Goal: Find specific page/section: Find specific page/section

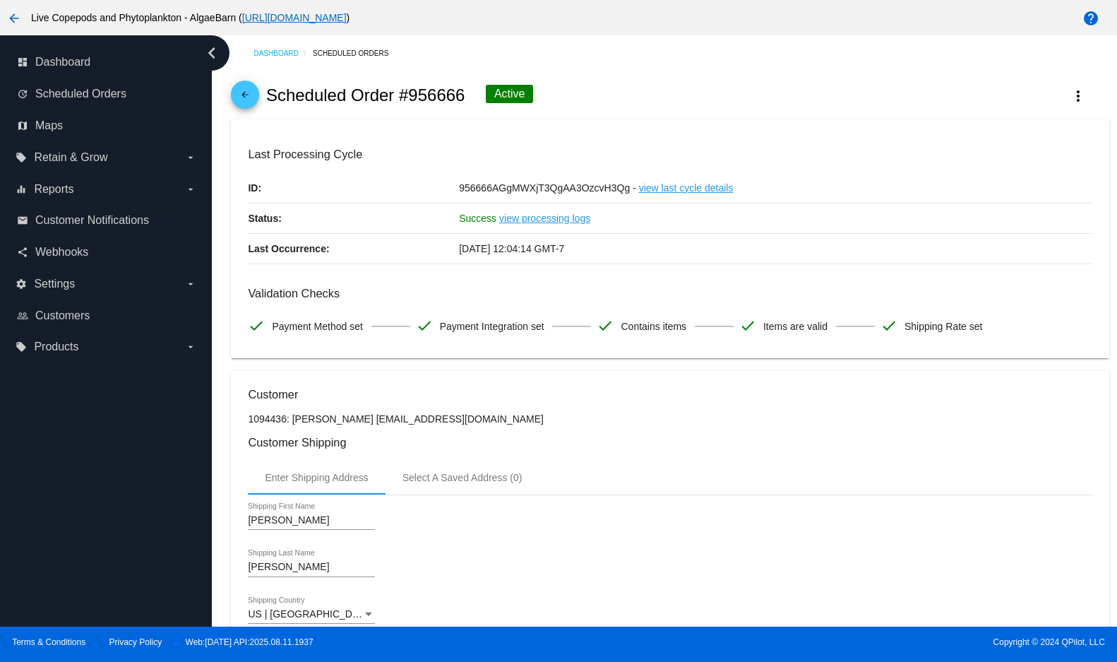
scroll to position [1252, 0]
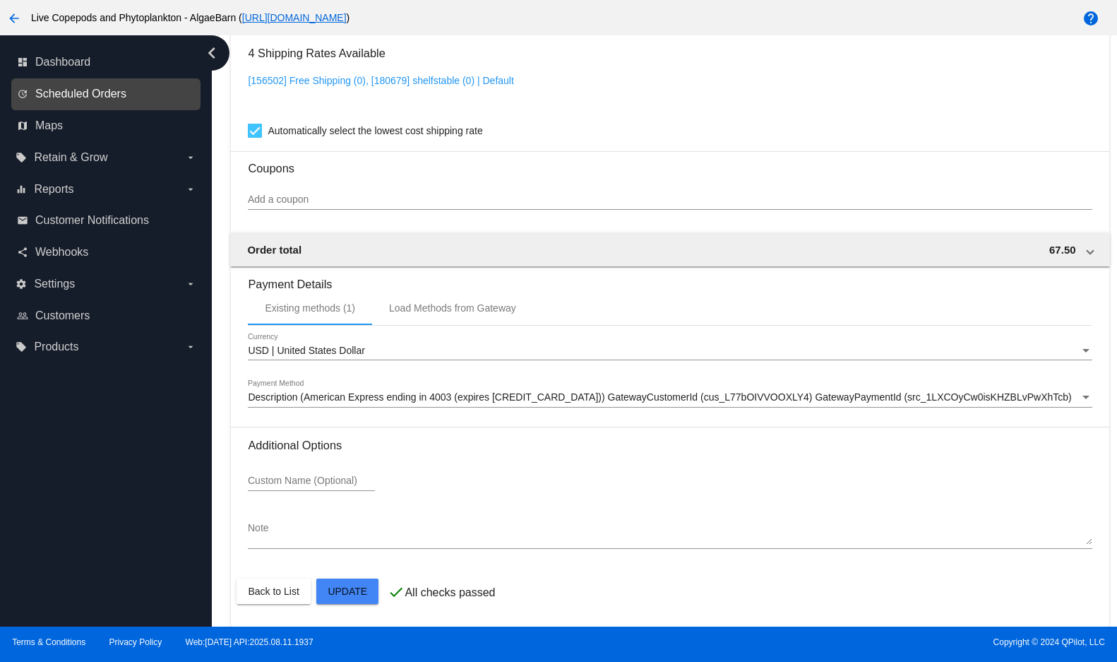
click at [126, 100] on span "Scheduled Orders" at bounding box center [80, 94] width 91 height 13
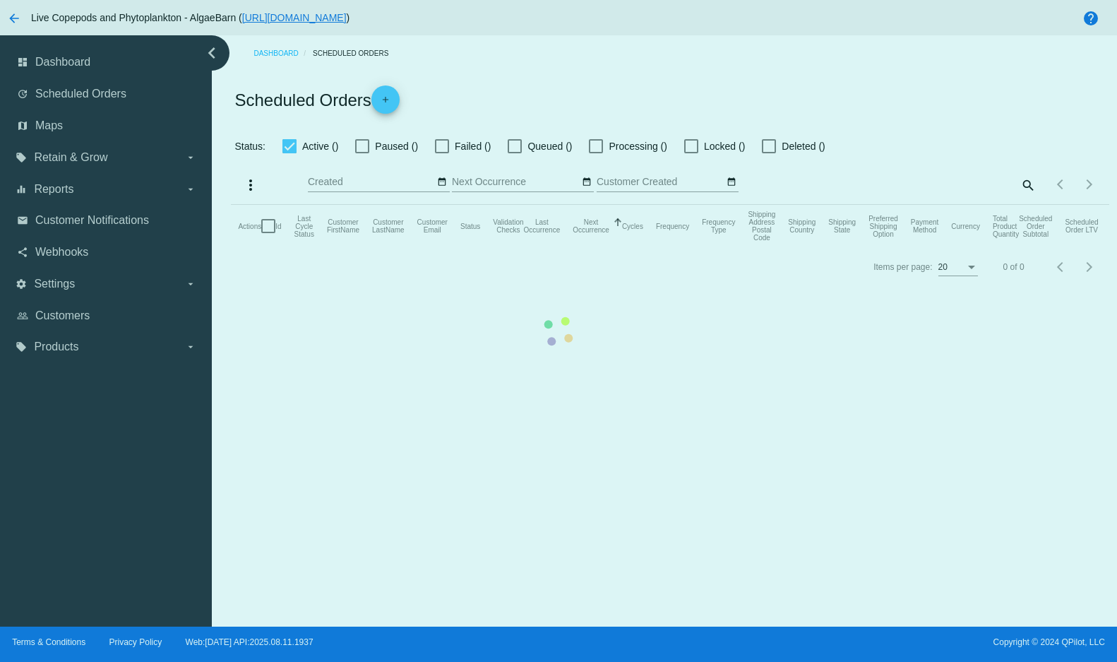
checkbox input "true"
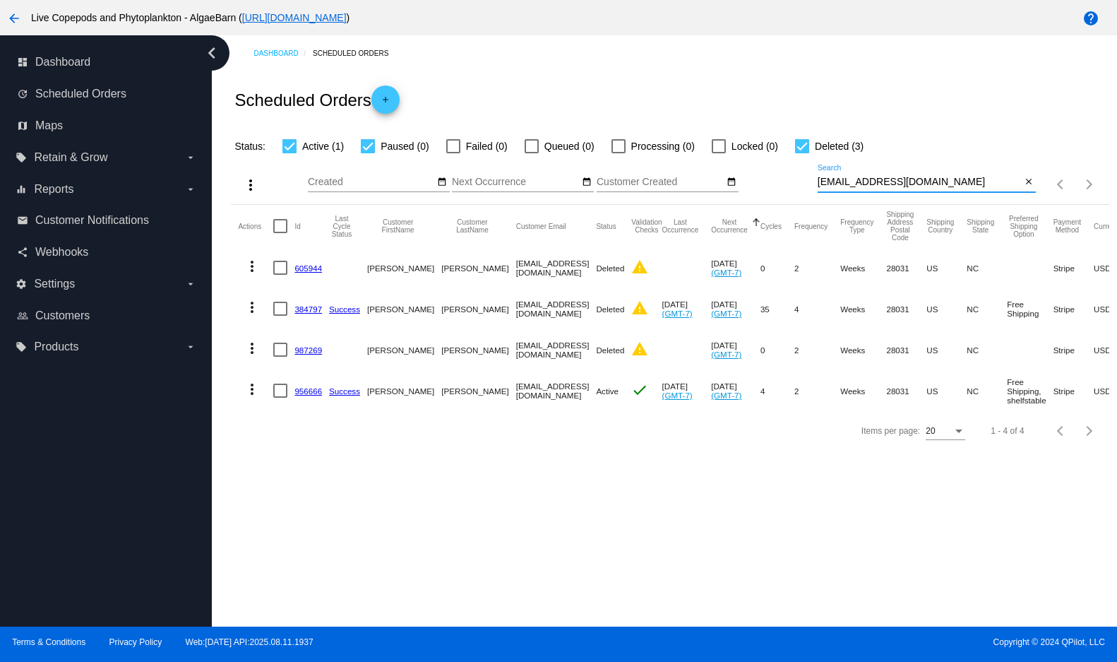
drag, startPoint x: 977, startPoint y: 203, endPoint x: 813, endPoint y: 207, distance: 163.9
click at [813, 205] on div "more_vert Aug Jan Feb Mar [DATE]" at bounding box center [670, 180] width 878 height 50
paste input "[EMAIL_ADDRESS]"
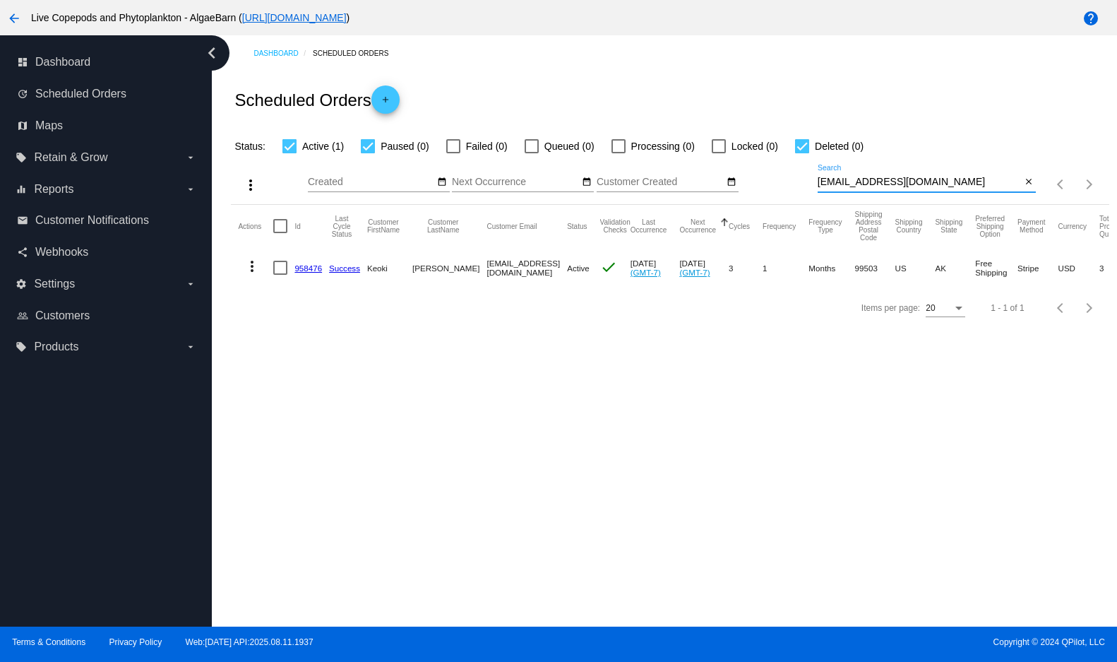
type input "[EMAIL_ADDRESS][DOMAIN_NAME]"
click at [320, 273] on link "958476" at bounding box center [308, 267] width 28 height 9
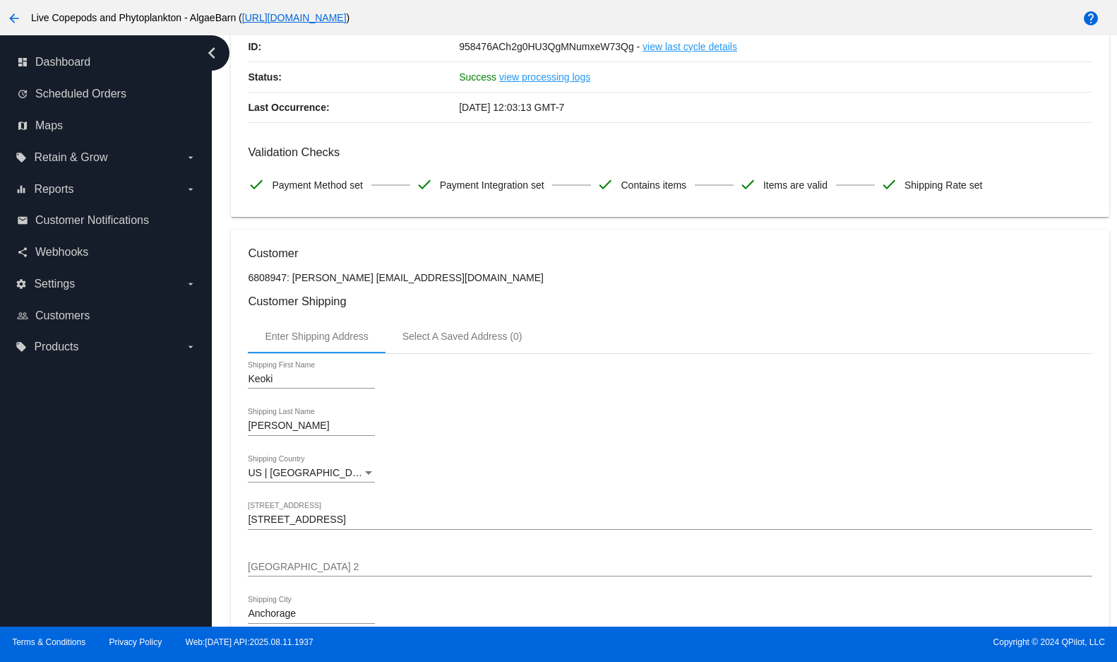
scroll to position [353, 0]
